Goal: Transaction & Acquisition: Obtain resource

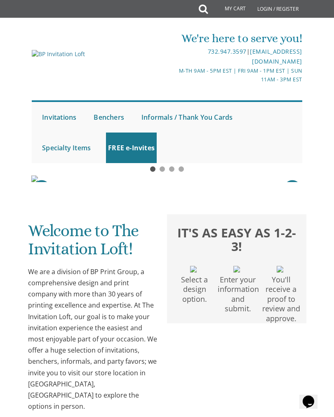
click at [110, 182] on link at bounding box center [167, 178] width 272 height 7
click at [258, 182] on link at bounding box center [167, 178] width 272 height 7
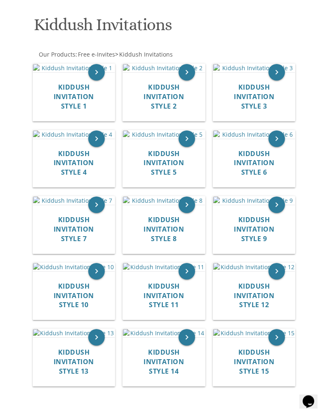
scroll to position [166, 0]
click at [194, 72] on img at bounding box center [164, 68] width 82 height 8
click at [191, 80] on icon "keyboard_arrow_right" at bounding box center [187, 72] width 17 height 17
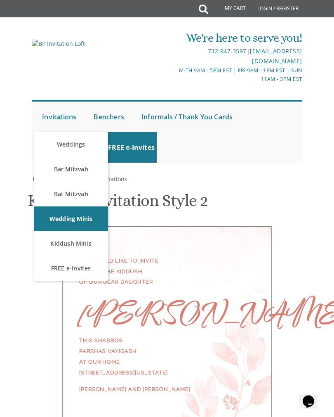
scroll to position [120, 0]
click at [297, 280] on div "We would like to invite you to the Kiddush of our dear daughter [PERSON_NAME] T…" at bounding box center [166, 325] width 263 height 196
click at [151, 175] on div "Free e-Invites > Kiddush Invitations" at bounding box center [167, 179] width 271 height 8
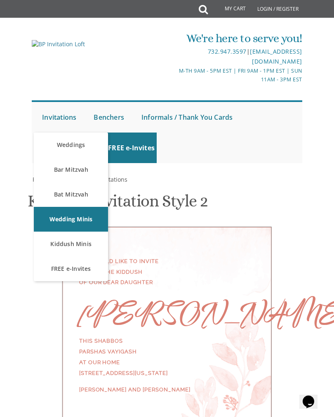
scroll to position [85, 0]
click at [89, 231] on link "Kiddush Minis" at bounding box center [71, 243] width 74 height 25
click at [61, 256] on link "FREE e-Invites" at bounding box center [71, 268] width 74 height 25
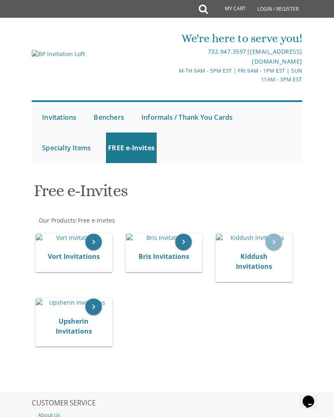
click at [273, 250] on icon "keyboard_arrow_right" at bounding box center [274, 242] width 17 height 17
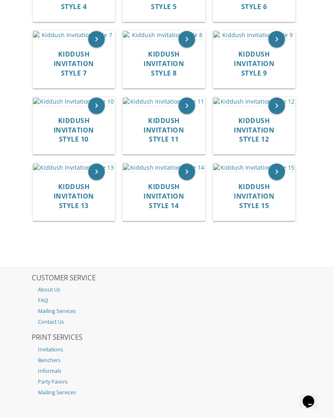
scroll to position [334, 0]
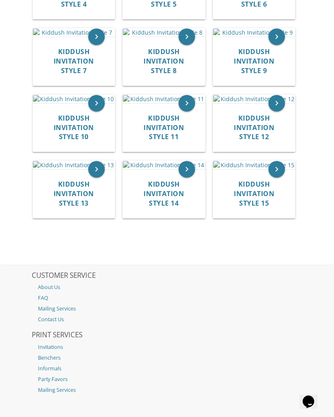
click at [266, 37] on img at bounding box center [254, 32] width 82 height 8
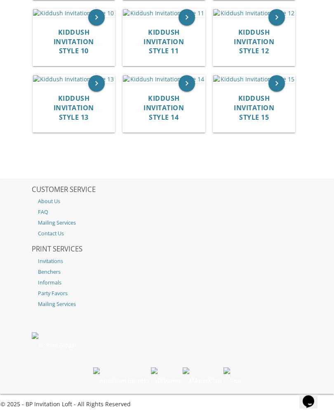
scroll to position [484, 0]
click at [265, 18] on img at bounding box center [254, 13] width 82 height 8
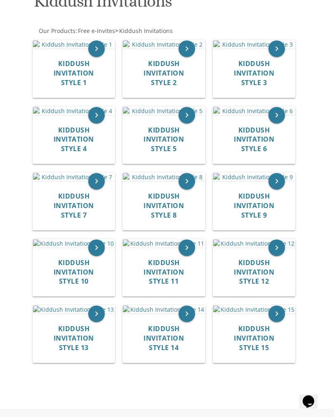
scroll to position [193, 0]
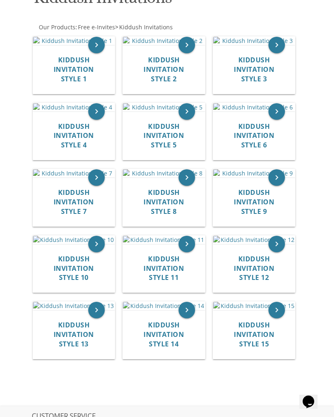
click at [57, 111] on img at bounding box center [74, 107] width 82 height 8
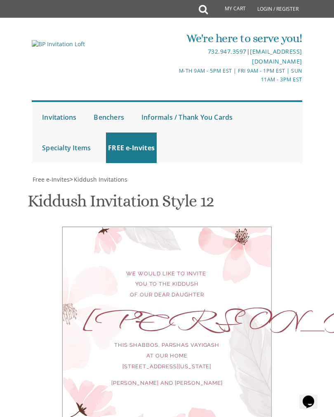
scroll to position [7, 0]
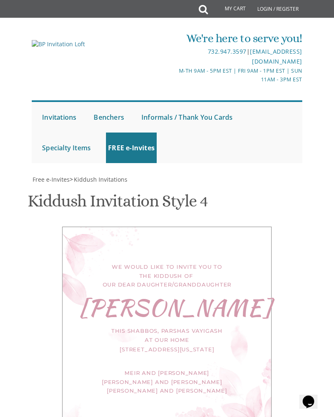
scroll to position [221, 0]
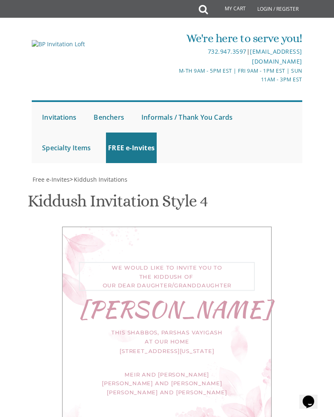
scroll to position [231, 0]
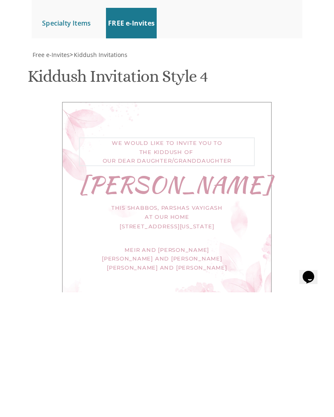
type textarea "We would like to invite you to the kiddush of our dear daughter"
type textarea "N"
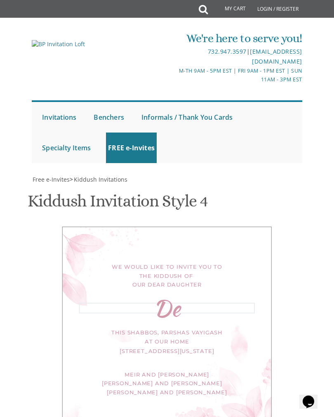
scroll to position [380, 0]
type textarea "[PERSON_NAME]"
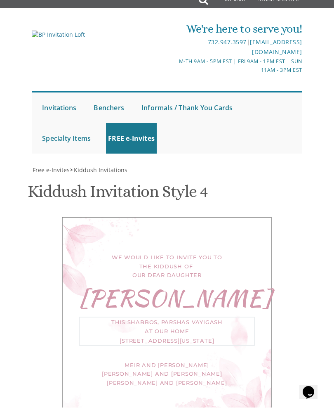
type textarea "This Shabbos, Parshas H at our home [STREET_ADDRESS][US_STATE]"
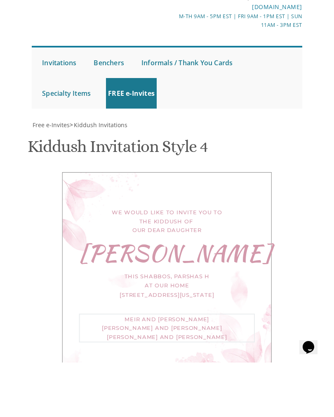
type textarea "Pinc"
type textarea "[PERSON_NAME] and [PERSON_NAME]"
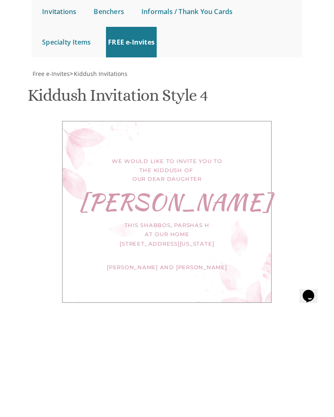
scroll to position [210, 0]
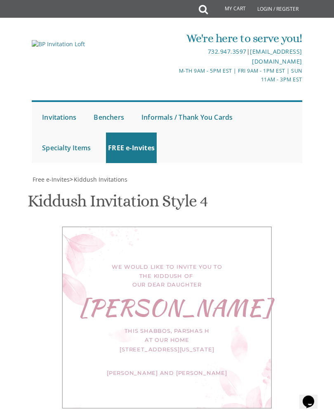
type input "[EMAIL_ADDRESS][DOMAIN_NAME]"
click at [226, 326] on div "This Shabbos, Parshas H at our home [STREET_ADDRESS][US_STATE]" at bounding box center [167, 339] width 176 height 27
click at [221, 326] on div "This Shabbos, Parshas H at our home [STREET_ADDRESS][US_STATE]" at bounding box center [167, 339] width 176 height 27
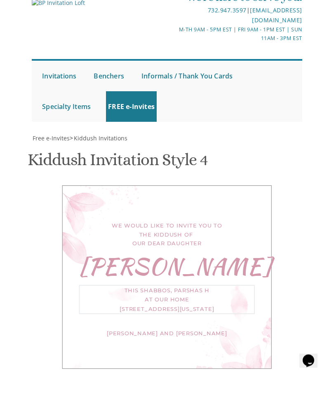
scroll to position [202, 0]
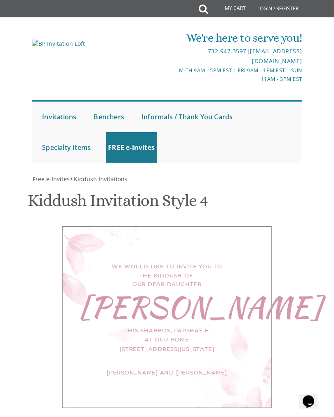
scroll to position [172, 0]
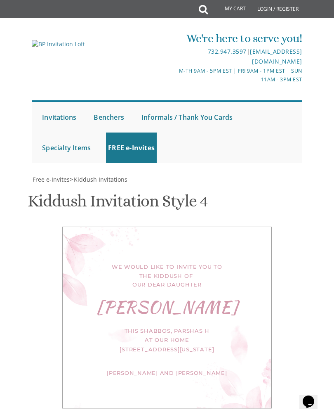
select select "70px"
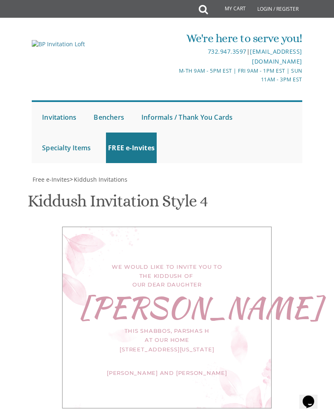
scroll to position [194, 0]
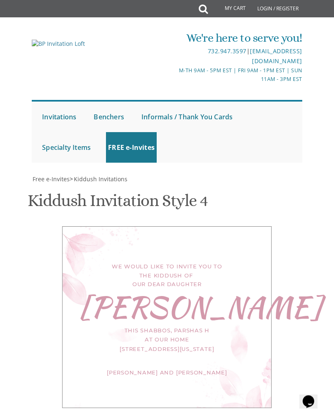
click at [177, 227] on div "We would like to invite you to the kiddush of our dear daughter [GEOGRAPHIC_DAT…" at bounding box center [167, 318] width 210 height 182
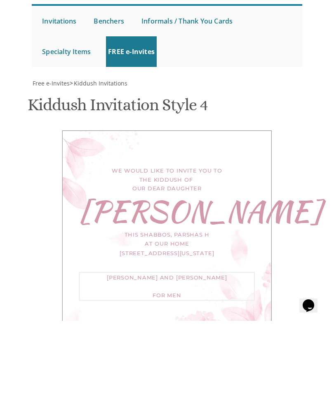
scroll to position [296, 0]
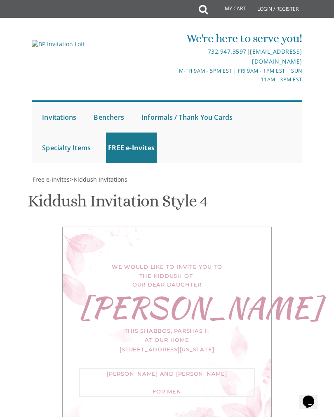
type textarea "[PERSON_NAME] and [PERSON_NAME] [For Men Only]"
click at [238, 368] on div "[PERSON_NAME] and [PERSON_NAME] For Men" at bounding box center [167, 382] width 176 height 29
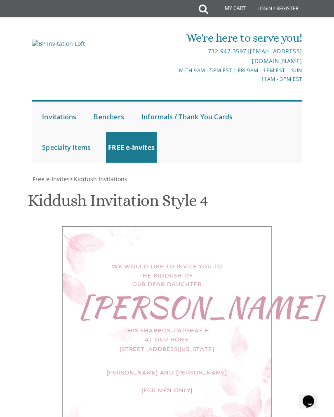
scroll to position [194, 0]
click at [225, 326] on div "This Shabbos, Parshas H at our home [STREET_ADDRESS][US_STATE]" at bounding box center [167, 339] width 176 height 27
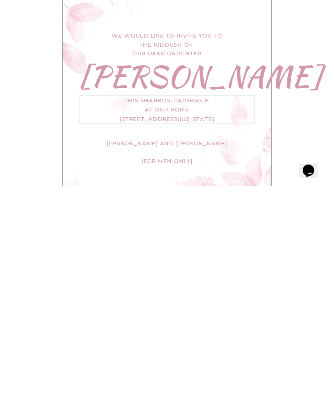
scroll to position [186, 0]
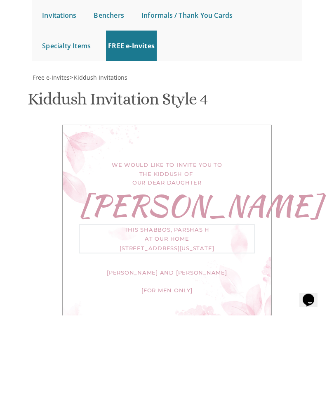
click at [259, 227] on div "We would like to invite you to the kiddush of our dear daughter Devorah This Sh…" at bounding box center [167, 327] width 210 height 201
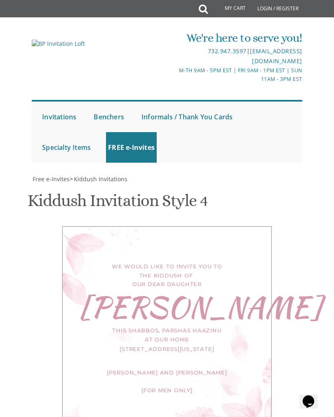
scroll to position [303, 0]
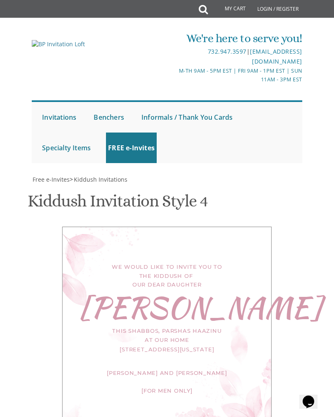
click at [226, 326] on div "This Shabbos, Parshas Haazinu at our home 102 Pressburg Ln Lakewood, New Jersey" at bounding box center [167, 339] width 176 height 27
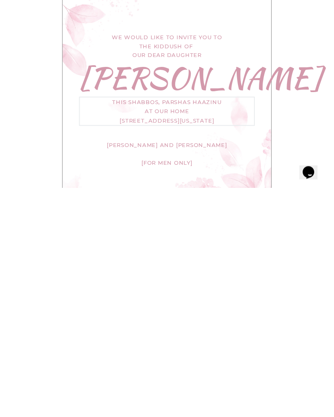
scroll to position [220, 0]
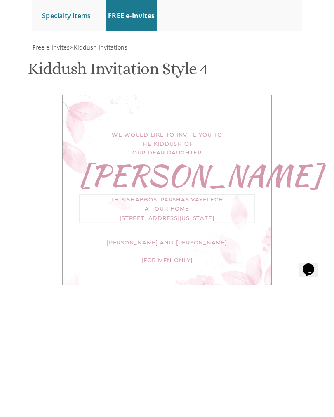
type textarea "This Shabbos, Parshas Vayelech, Shabbos Shuva at our home 102 Pressburg Ln Lake…"
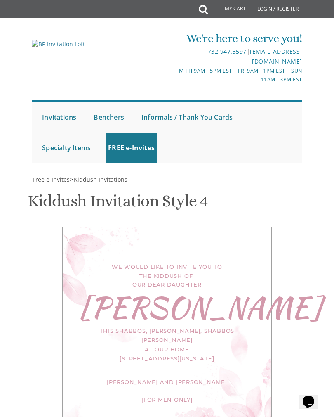
scroll to position [368, 0]
